Goal: Information Seeking & Learning: Learn about a topic

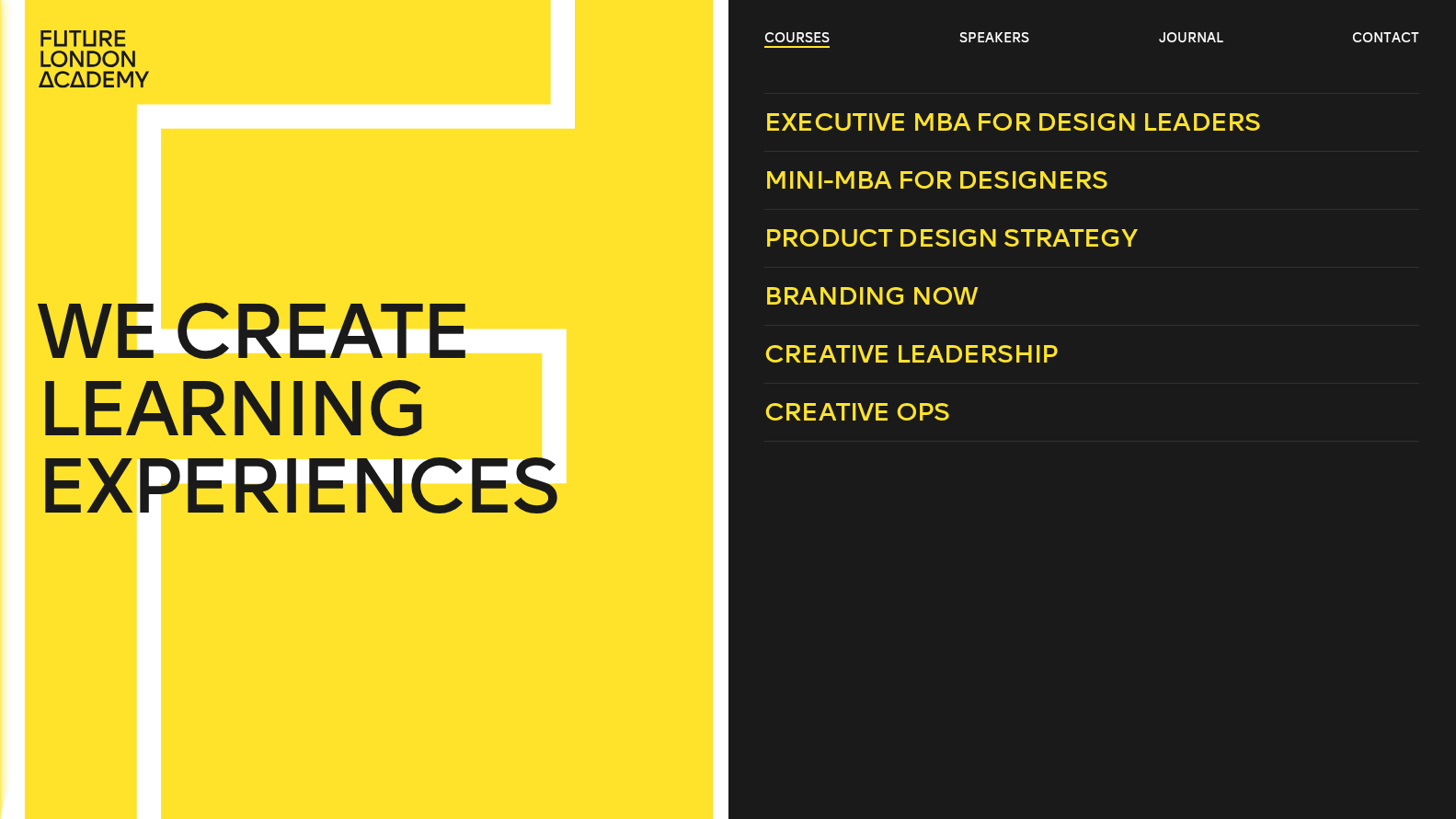
click at [797, 33] on link "courses" at bounding box center [797, 39] width 65 height 18
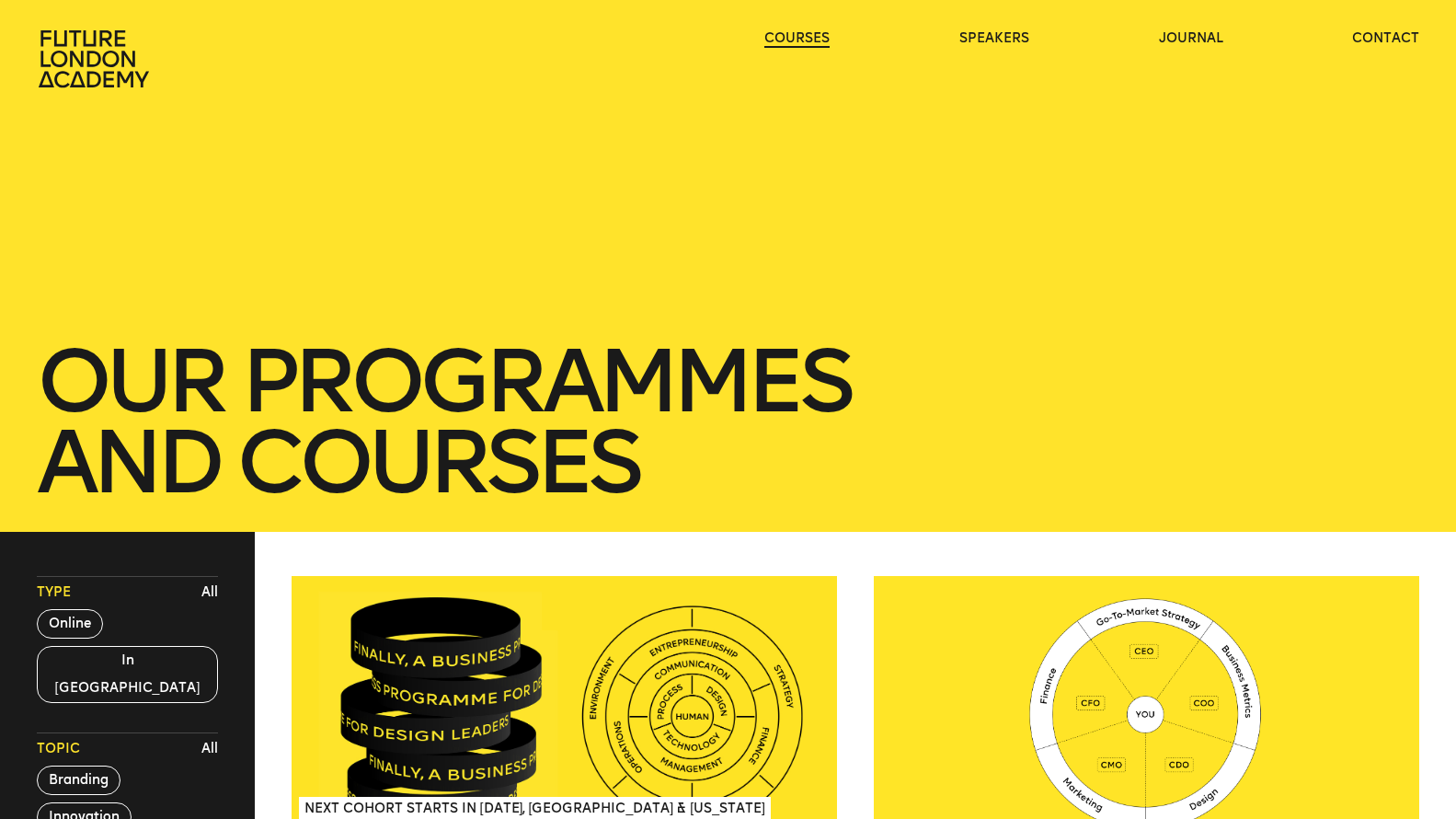
click at [797, 33] on link "courses" at bounding box center [797, 39] width 65 height 18
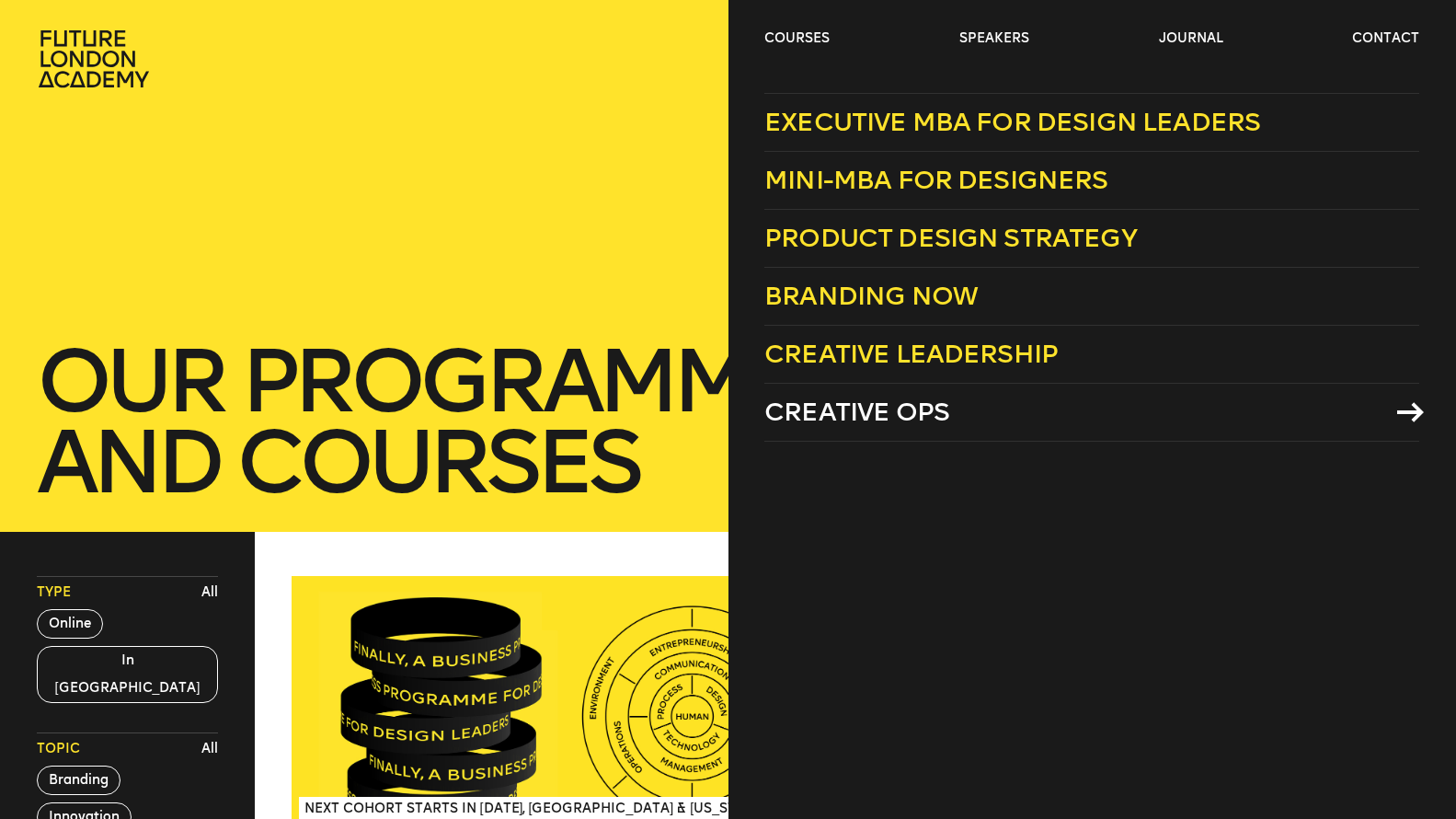
click at [840, 417] on span "Creative Ops" at bounding box center [857, 412] width 185 height 31
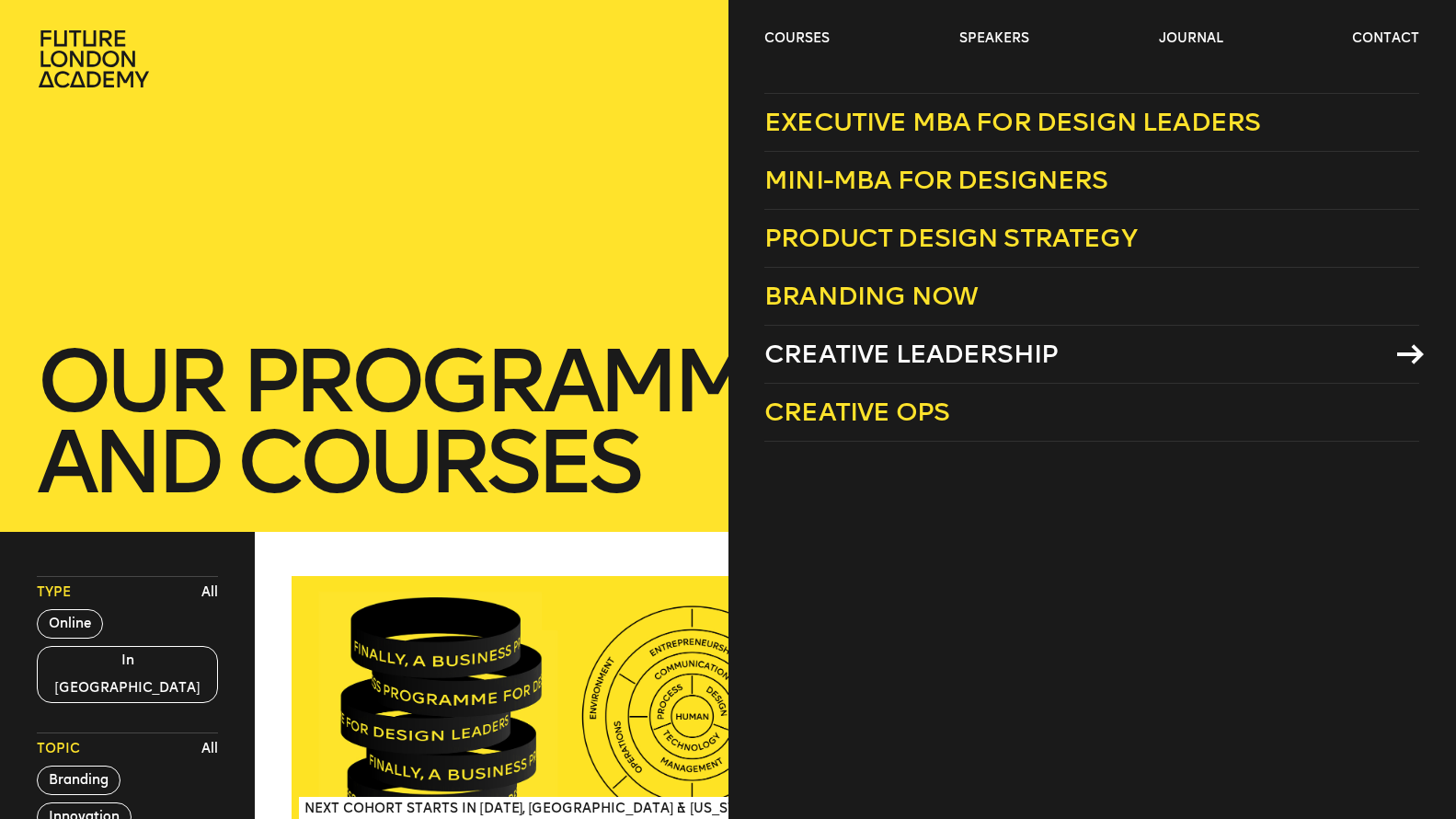
click at [858, 351] on span "Creative Leadership" at bounding box center [911, 354] width 294 height 31
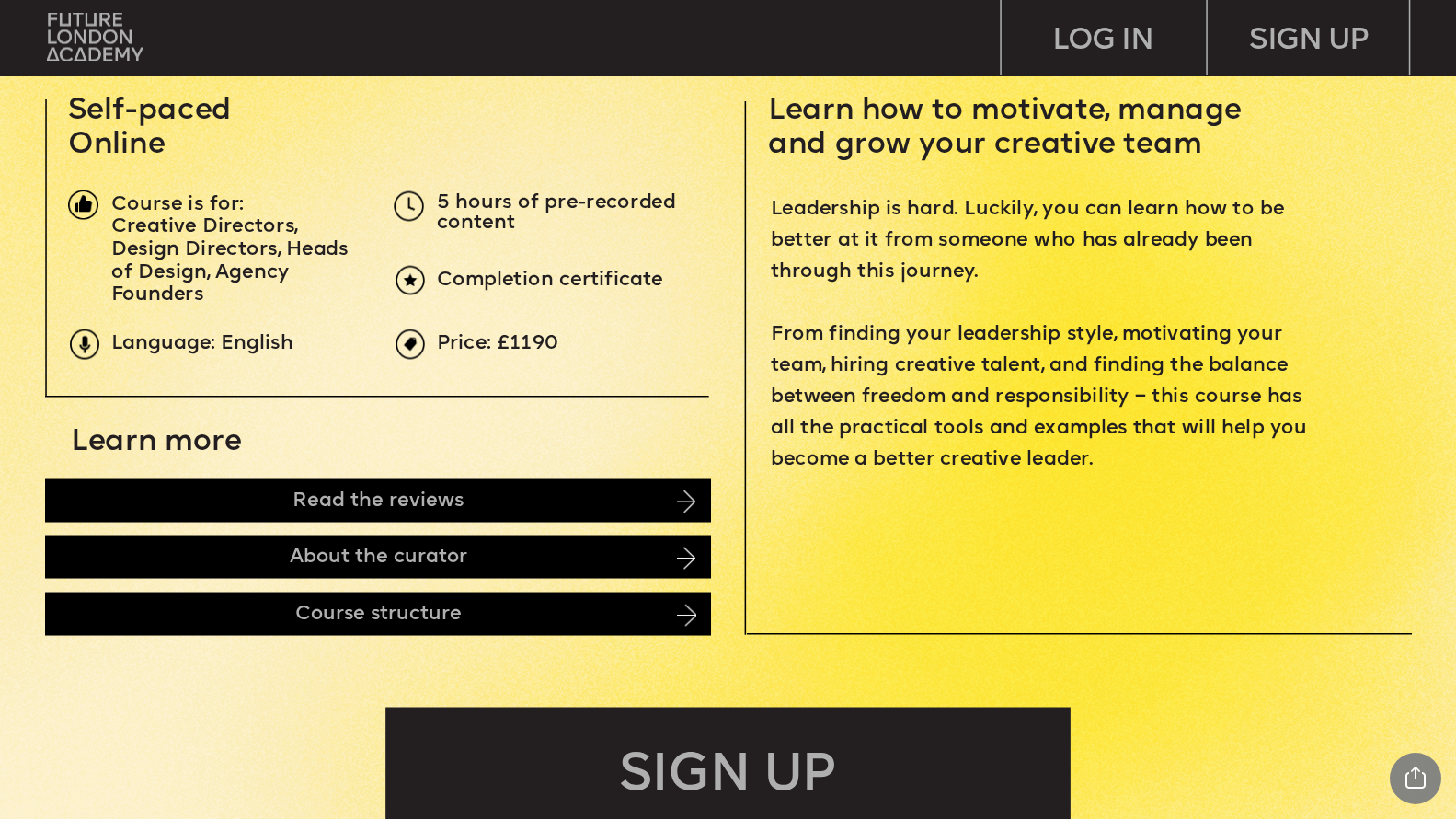
scroll to position [656, 0]
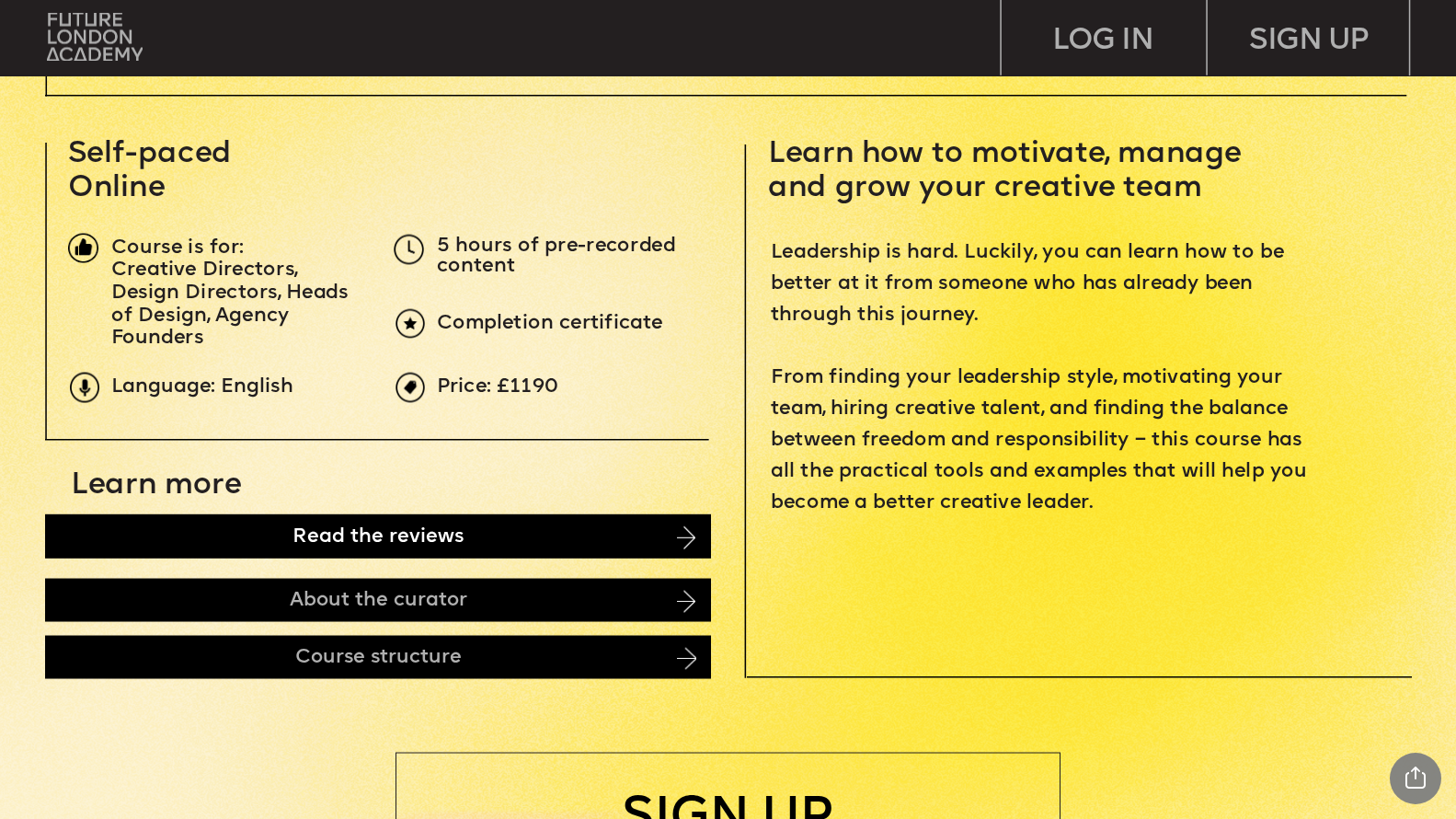
click at [211, 542] on div "Read the reviews" at bounding box center [377, 537] width 664 height 44
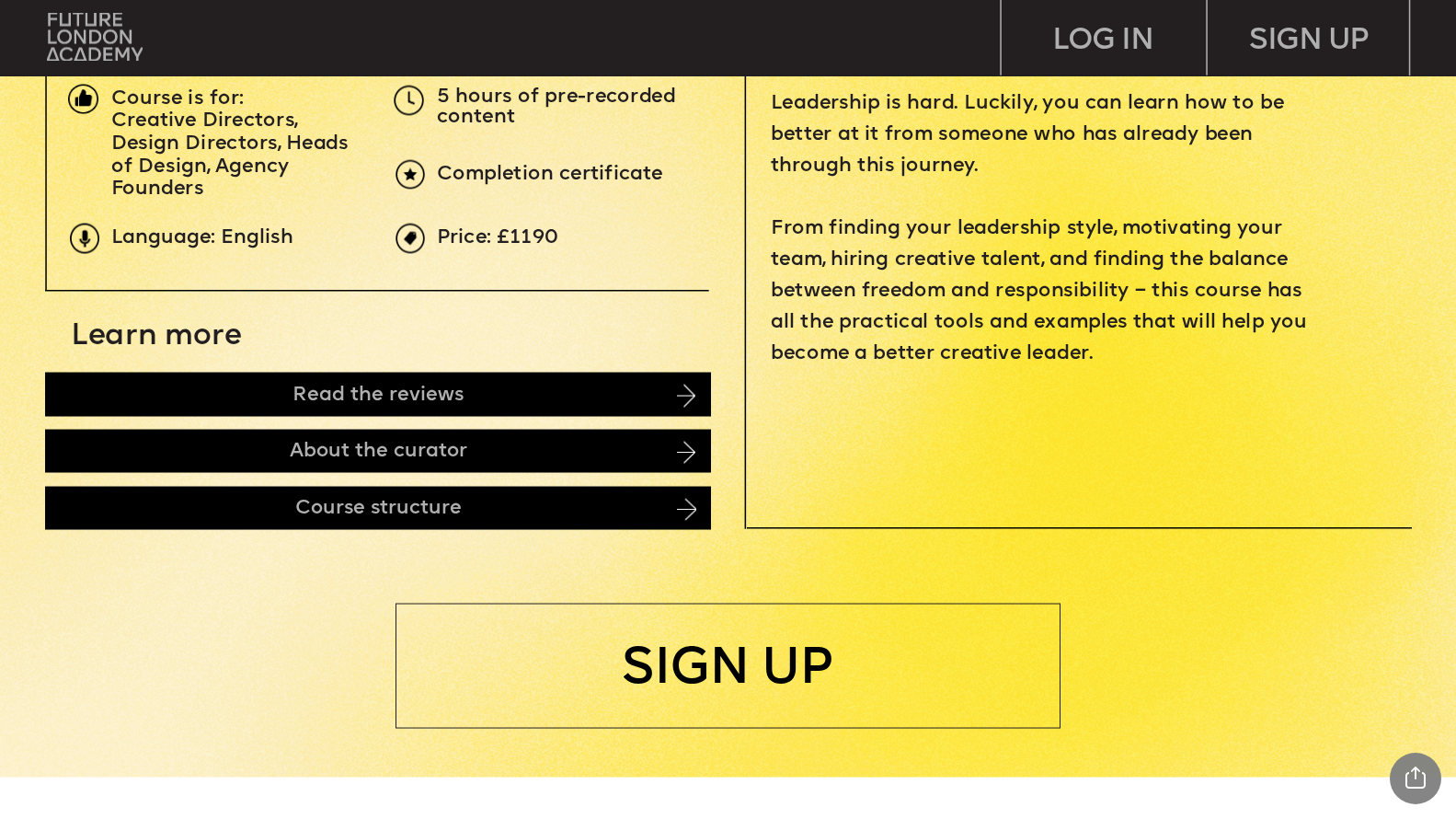
scroll to position [805, 0]
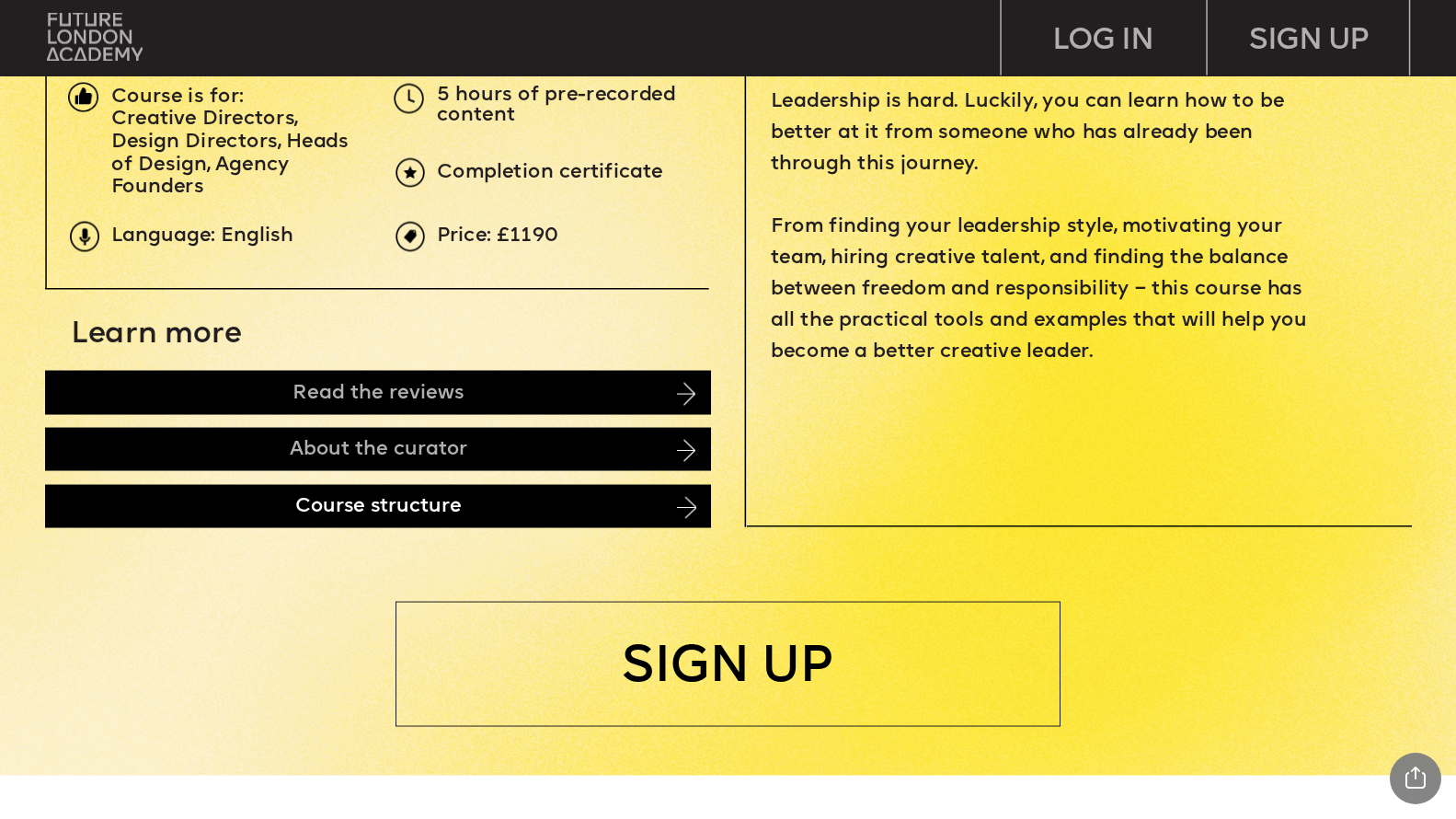
click at [215, 504] on div "Course structure" at bounding box center [377, 506] width 664 height 42
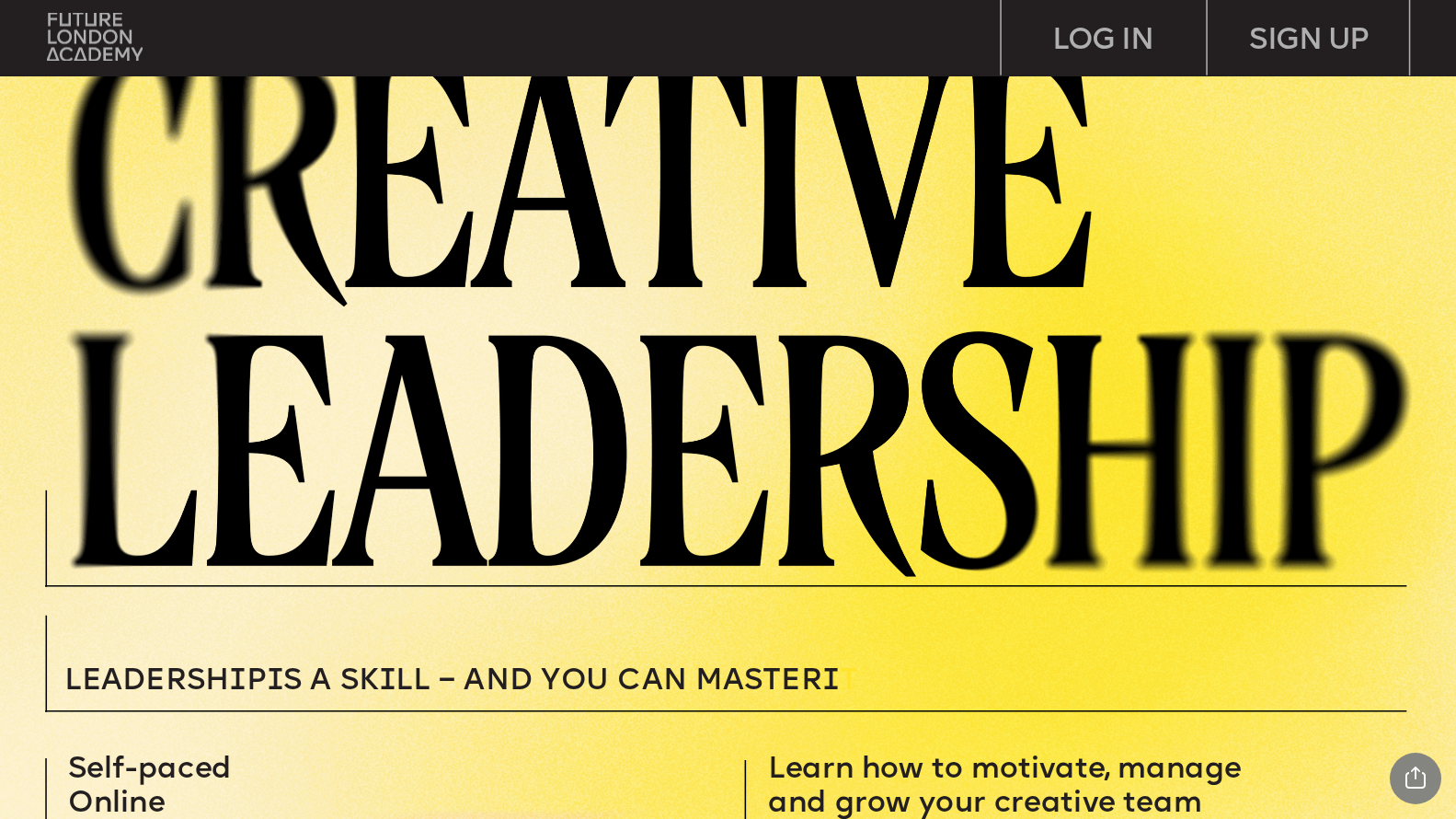
scroll to position [0, 0]
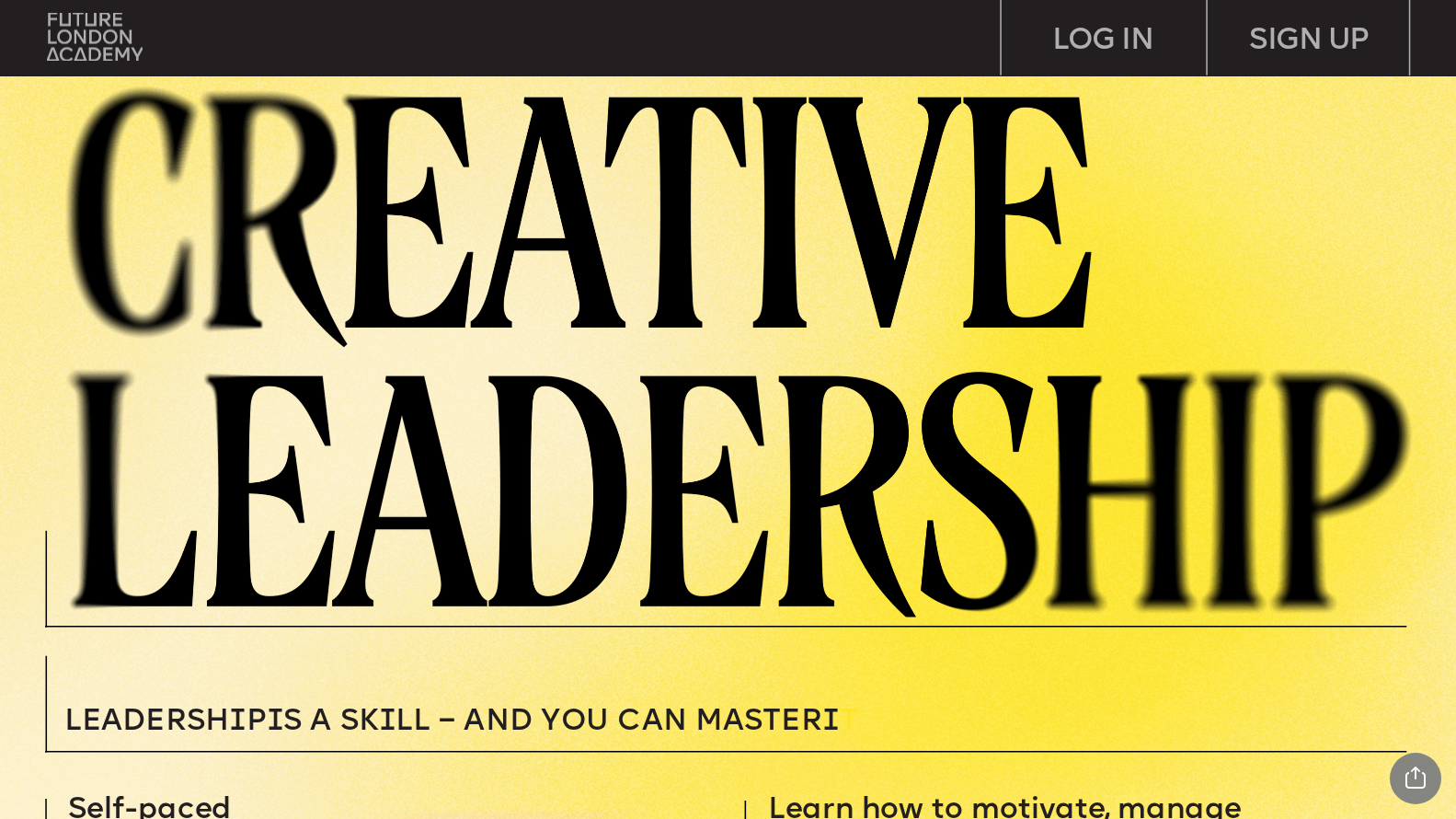
click at [71, 34] on img at bounding box center [94, 37] width 95 height 49
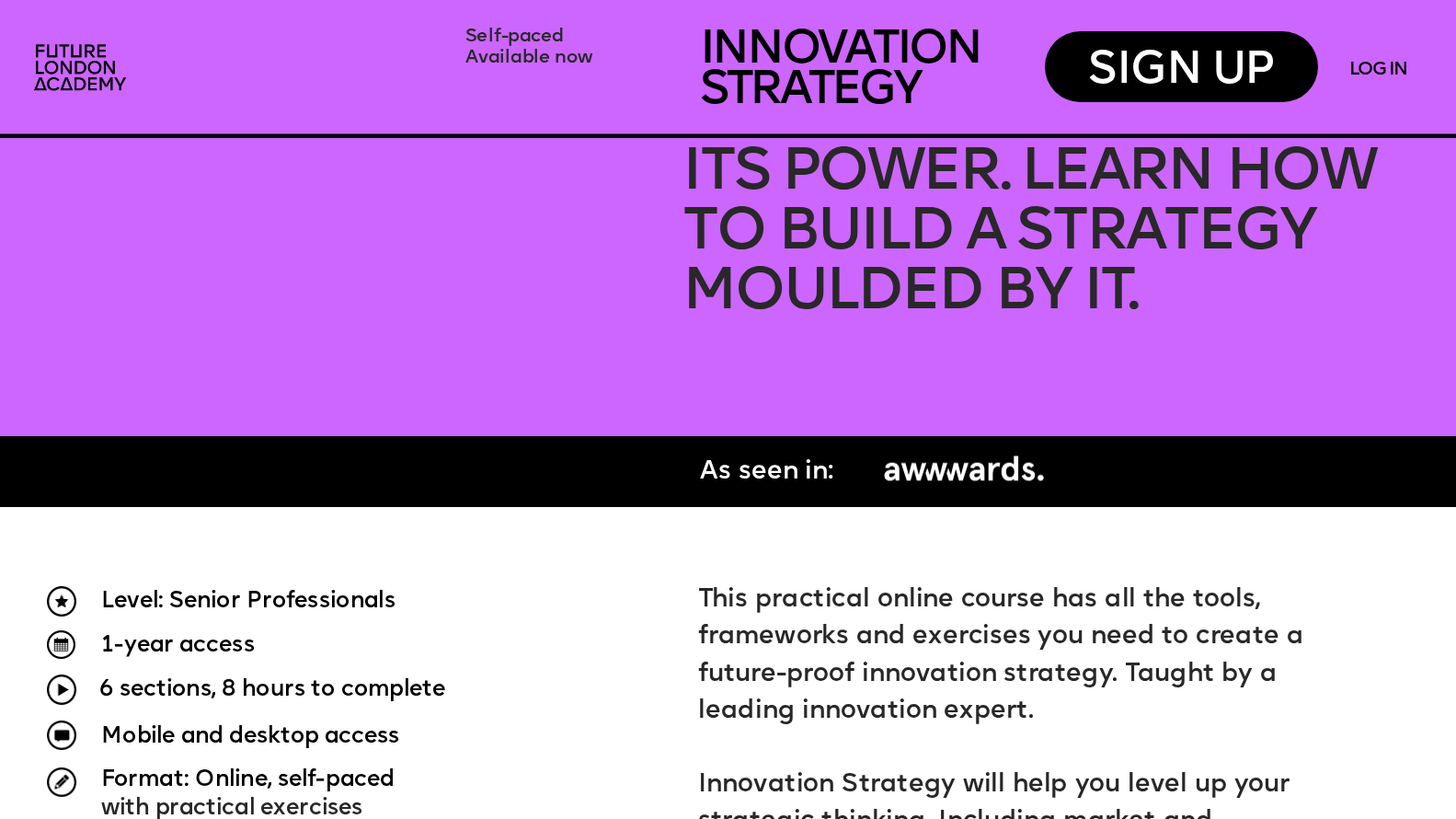
scroll to position [1035, 0]
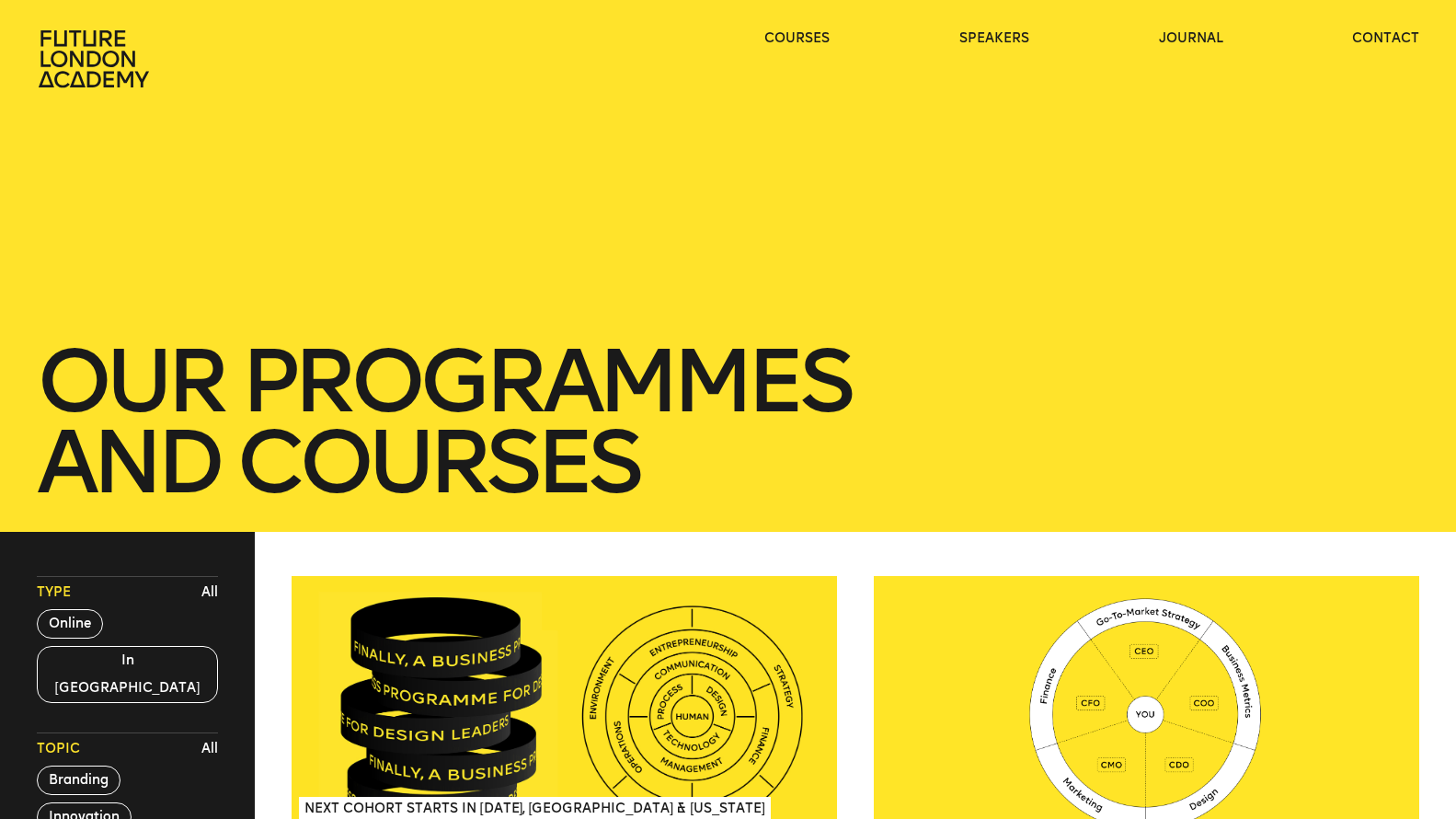
scroll to position [2780, 0]
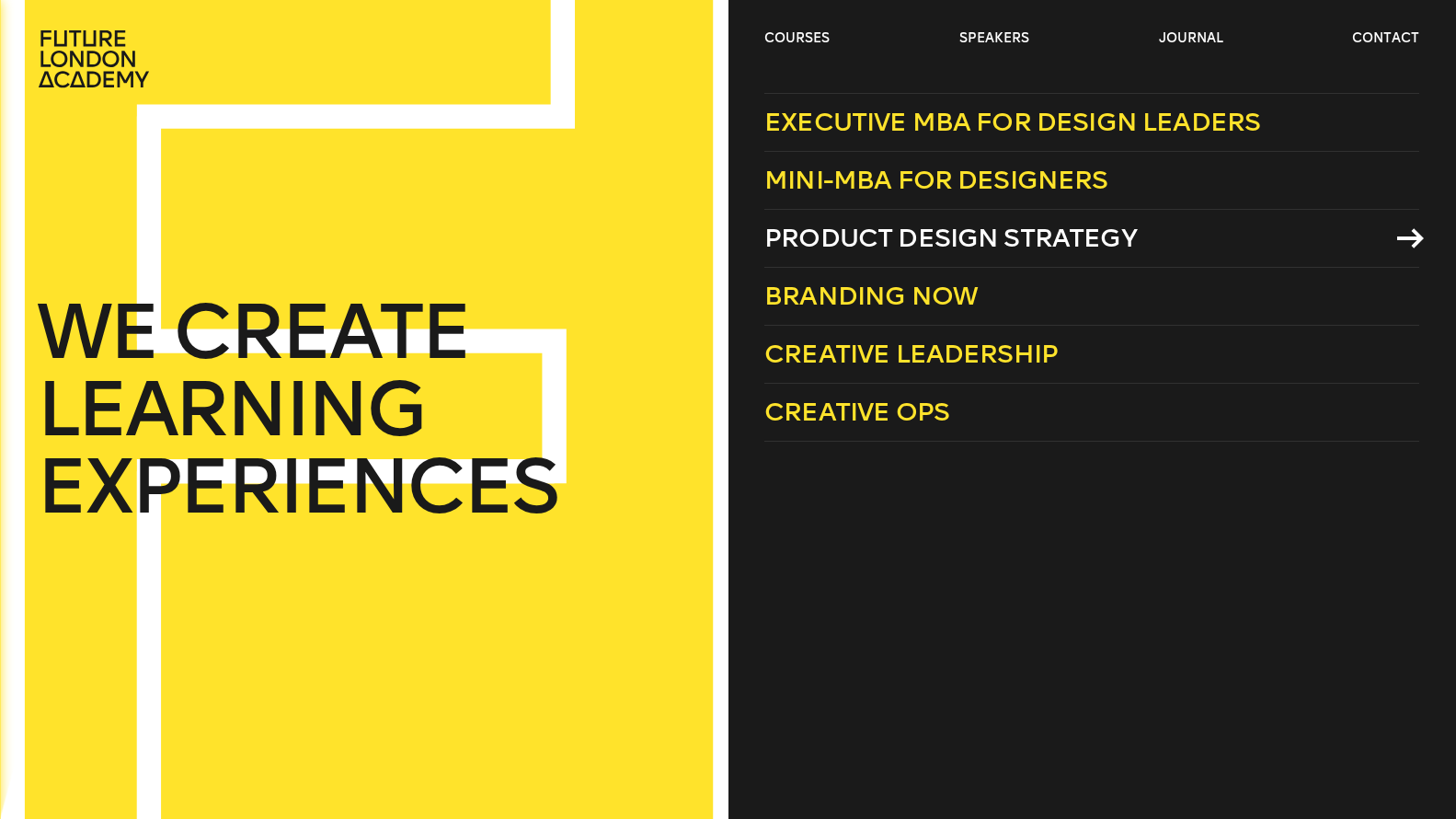
click at [833, 239] on span "Product Design Strategy" at bounding box center [950, 238] width 373 height 31
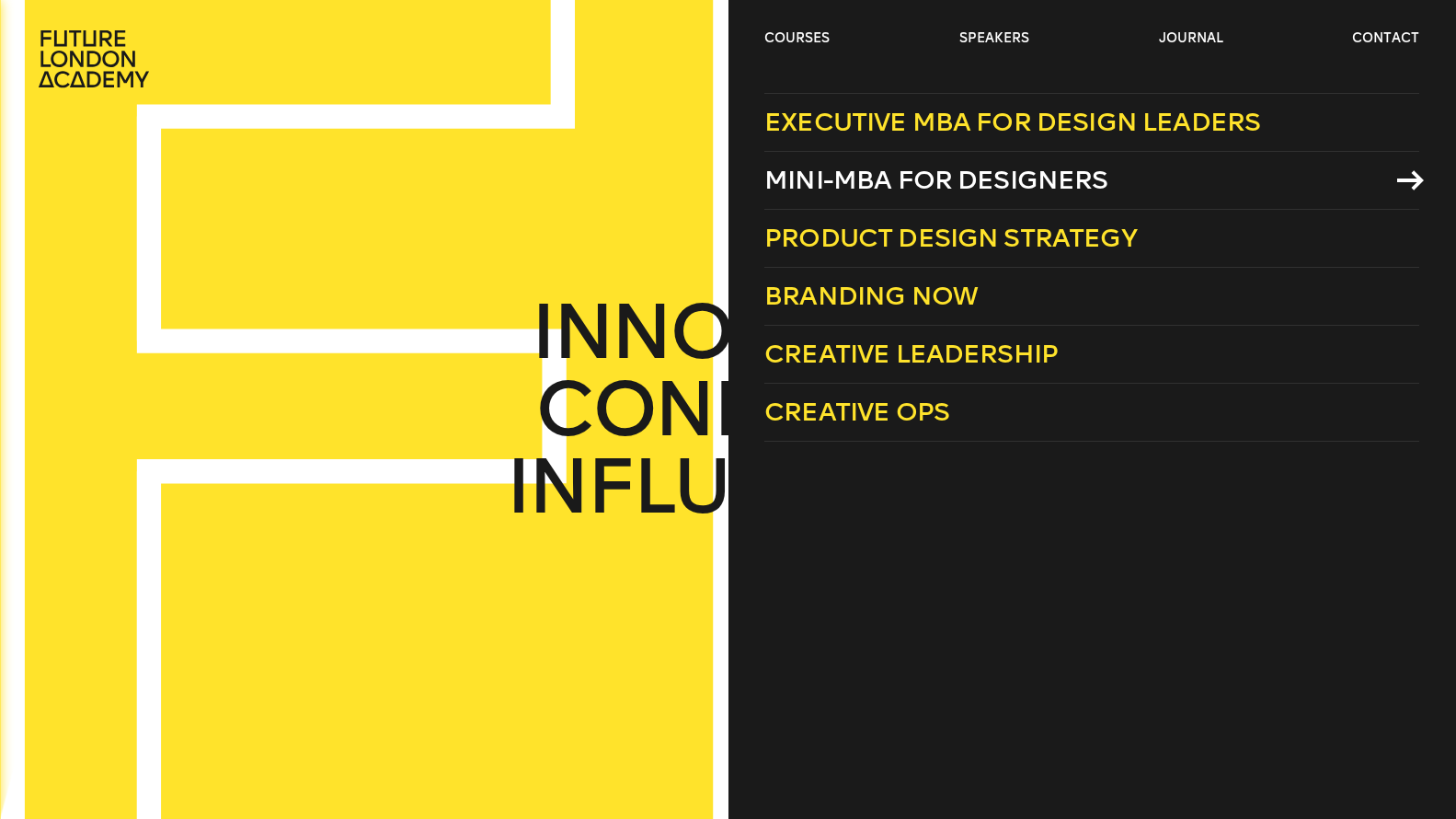
click at [835, 178] on span "Mini-MBA for Designers" at bounding box center [936, 180] width 344 height 31
